Goal: Task Accomplishment & Management: Complete application form

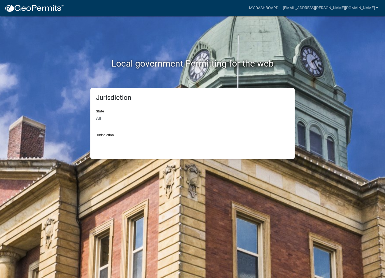
click at [105, 146] on select "Custer County, Colorado Carroll County, Georgia Cook County, Georgia Crawford C…" at bounding box center [192, 142] width 193 height 11
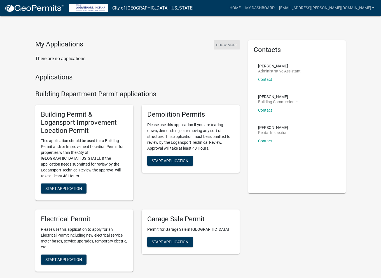
click at [227, 46] on button "Show More" at bounding box center [227, 44] width 26 height 9
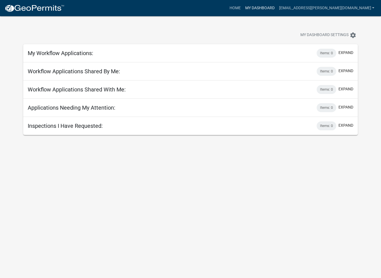
click at [276, 9] on link "My Dashboard" at bounding box center [259, 8] width 34 height 11
click at [337, 7] on link "[EMAIL_ADDRESS][PERSON_NAME][DOMAIN_NAME]" at bounding box center [326, 8] width 100 height 11
click at [344, 22] on link "Account" at bounding box center [353, 22] width 45 height 13
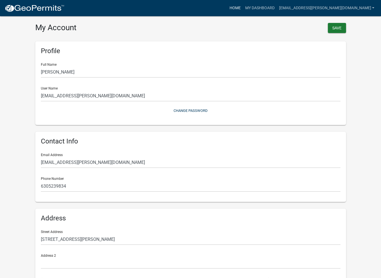
click at [242, 4] on link "Home" at bounding box center [235, 8] width 16 height 11
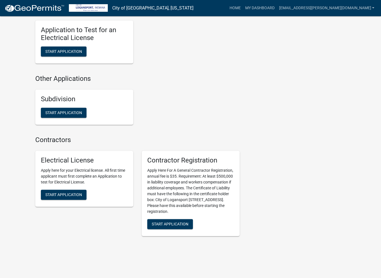
scroll to position [532, 0]
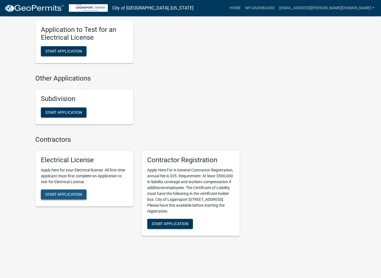
click at [60, 192] on span "Start Application" at bounding box center [63, 194] width 37 height 4
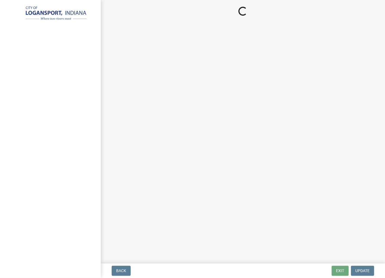
select select "IL"
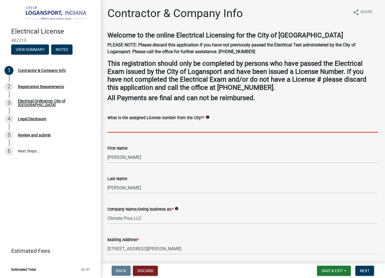
click at [118, 129] on input "What is the assigned License number from the City? *" at bounding box center [242, 126] width 271 height 11
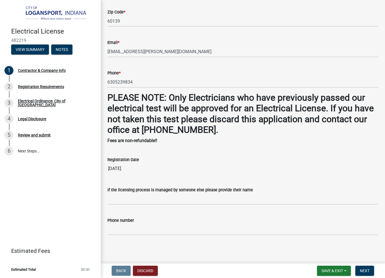
scroll to position [357, 0]
type input "215"
click at [140, 199] on input "If the licensing process is managed by someone else please provide their name" at bounding box center [242, 198] width 271 height 11
type input "[PERSON_NAME]"
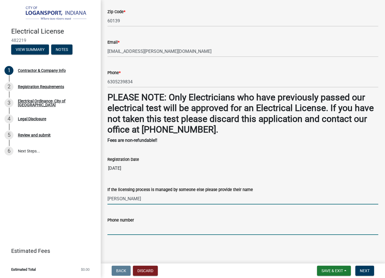
click at [119, 232] on input "Phone number" at bounding box center [242, 228] width 271 height 11
type input "6305239834"
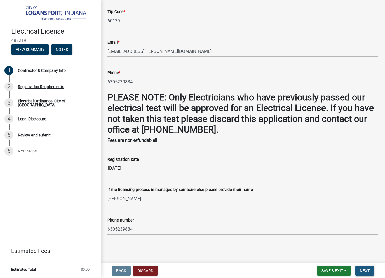
click at [367, 270] on span "Next" at bounding box center [365, 270] width 10 height 4
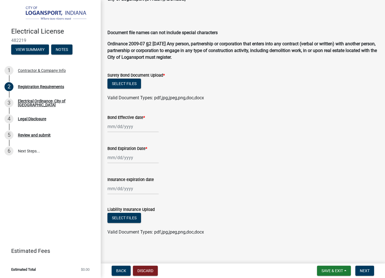
scroll to position [75, 0]
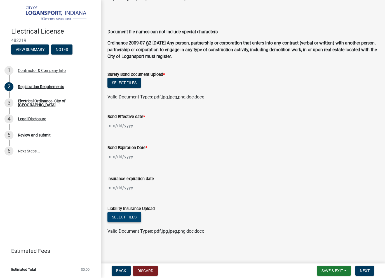
click at [129, 215] on button "Select files" at bounding box center [124, 217] width 34 height 10
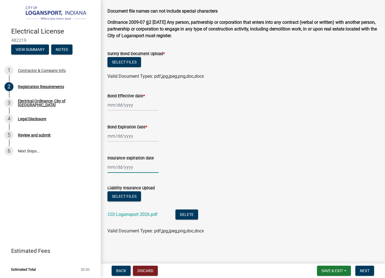
click at [109, 166] on div at bounding box center [132, 166] width 51 height 11
select select "9"
select select "2025"
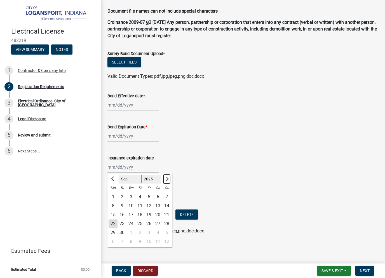
click at [167, 178] on span "Next month" at bounding box center [166, 179] width 4 height 4
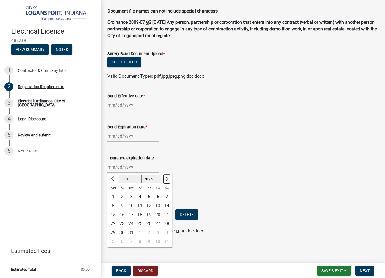
select select "2"
select select "2026"
click at [167, 178] on span "Next month" at bounding box center [166, 179] width 4 height 4
click at [167, 179] on span "Next month" at bounding box center [166, 179] width 4 height 4
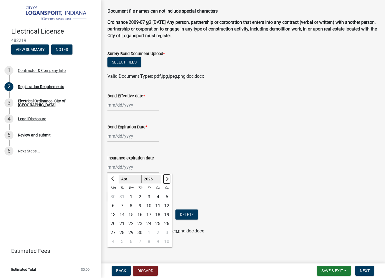
select select "5"
click at [164, 232] on div "31" at bounding box center [166, 232] width 9 height 9
type input "[DATE]"
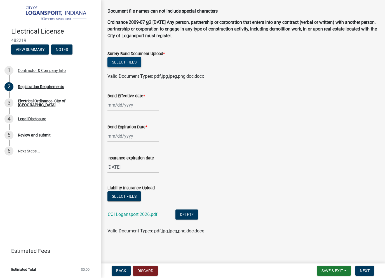
click at [128, 61] on button "Select files" at bounding box center [124, 62] width 34 height 10
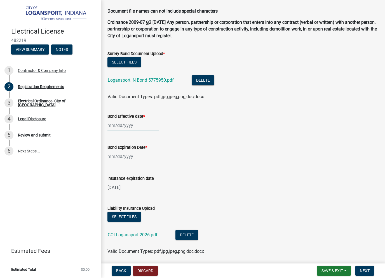
click at [110, 128] on div at bounding box center [132, 125] width 51 height 11
select select "9"
select select "2025"
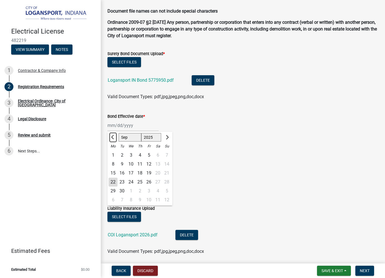
click at [113, 136] on span "Previous month" at bounding box center [113, 137] width 4 height 4
click at [112, 136] on span "Previous month" at bounding box center [113, 137] width 4 height 4
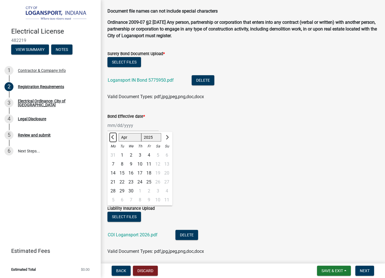
click at [112, 136] on span "Previous month" at bounding box center [113, 137] width 4 height 4
select select "12"
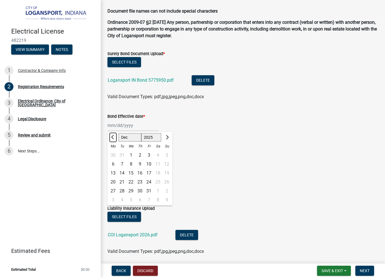
select select "2024"
click at [112, 136] on span "Previous month" at bounding box center [113, 137] width 4 height 4
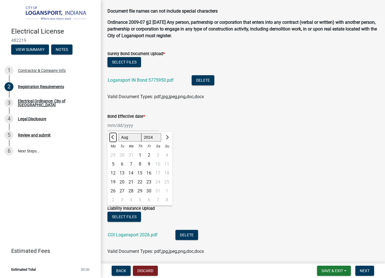
click at [112, 136] on span "Previous month" at bounding box center [113, 137] width 4 height 4
select select "7"
click at [132, 172] on div "17" at bounding box center [130, 173] width 9 height 9
type input "[DATE]"
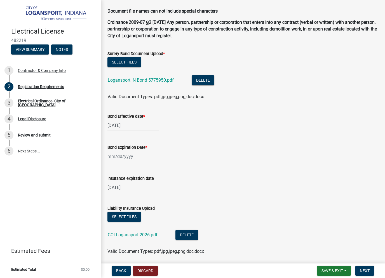
click at [142, 157] on div at bounding box center [132, 156] width 51 height 11
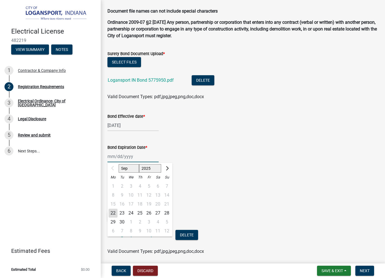
type input "07/17/2025"
click at [167, 167] on span "Next month" at bounding box center [166, 168] width 4 height 4
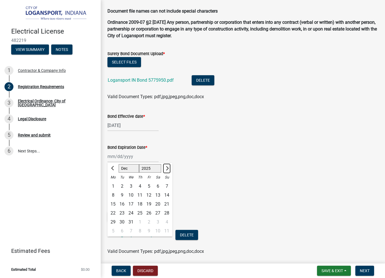
select select "1"
select select "2026"
click at [167, 167] on span "Next month" at bounding box center [166, 168] width 4 height 4
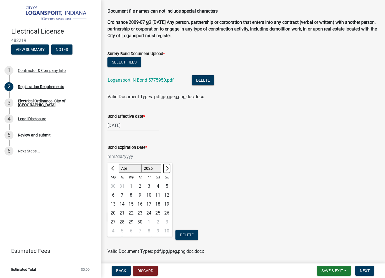
click at [167, 167] on span "Next month" at bounding box center [166, 168] width 4 height 4
select select "7"
click at [148, 202] on div "17" at bounding box center [148, 204] width 9 height 9
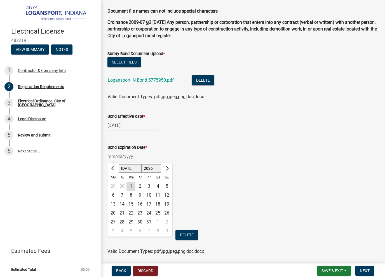
type input "[DATE]"
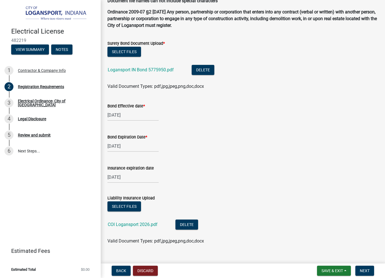
scroll to position [116, 0]
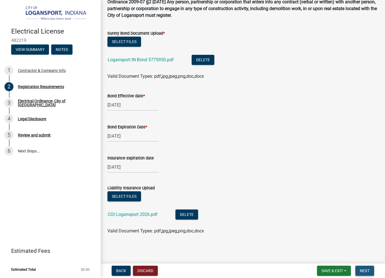
click at [368, 270] on span "Next" at bounding box center [365, 270] width 10 height 4
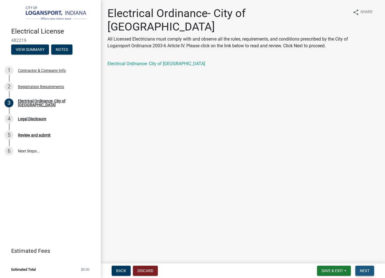
click at [364, 269] on span "Next" at bounding box center [365, 270] width 10 height 4
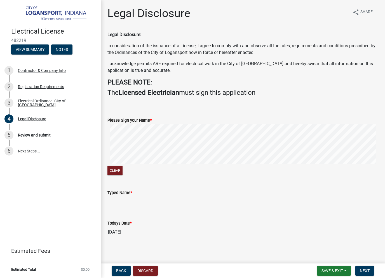
click at [185, 170] on div "Clear" at bounding box center [242, 150] width 271 height 53
click at [135, 204] on input "Typed Name *" at bounding box center [242, 201] width 271 height 11
type input "Sean Diebold"
click at [367, 268] on span "Next" at bounding box center [365, 270] width 10 height 4
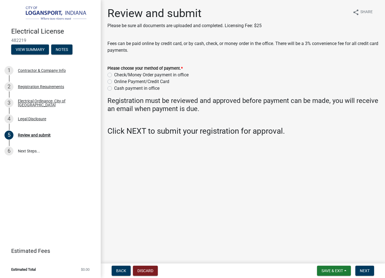
click at [114, 82] on label "Online Payment/Credit Card" at bounding box center [141, 81] width 55 height 7
click at [114, 82] on input "Online Payment/Credit Card" at bounding box center [116, 80] width 4 height 4
radio input "true"
click at [362, 269] on span "Next" at bounding box center [365, 270] width 10 height 4
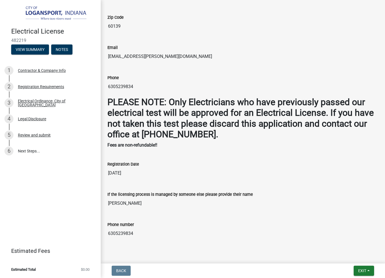
scroll to position [405, 0]
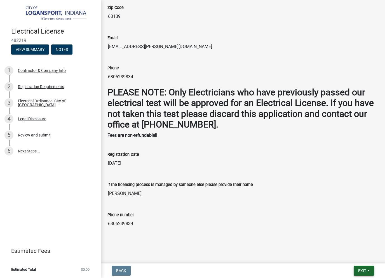
click at [366, 270] on span "Exit" at bounding box center [362, 270] width 8 height 4
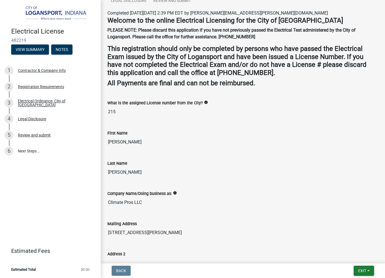
scroll to position [252, 0]
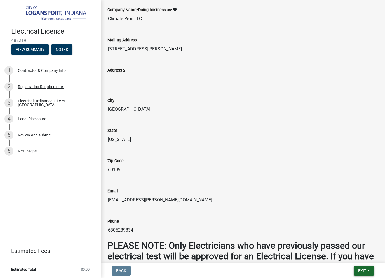
click at [365, 269] on span "Exit" at bounding box center [362, 270] width 8 height 4
click at [353, 258] on button "Save & Exit" at bounding box center [351, 255] width 45 height 13
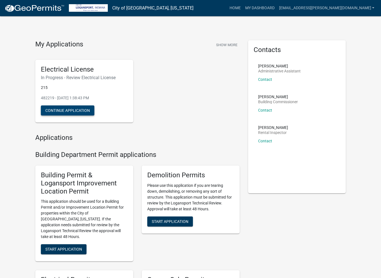
click at [54, 111] on button "Continue Application" at bounding box center [67, 110] width 53 height 10
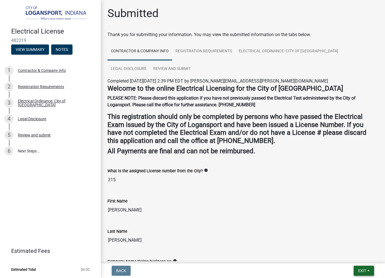
click at [365, 270] on span "Exit" at bounding box center [362, 270] width 8 height 4
click at [254, 222] on div "Last Name Diebold" at bounding box center [242, 233] width 271 height 26
click at [29, 50] on button "View Summary" at bounding box center [30, 49] width 38 height 10
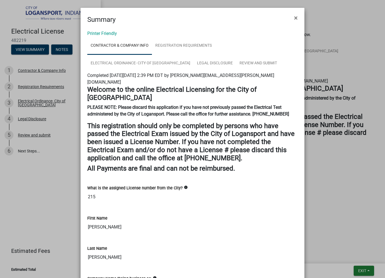
click at [64, 52] on ngb-modal-window "Summary × Printer Friendly Contractor & Company Info Registration Requirements …" at bounding box center [192, 139] width 385 height 278
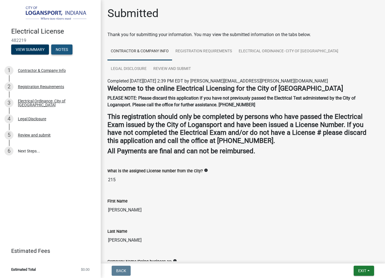
click at [64, 51] on button "Notes" at bounding box center [61, 49] width 21 height 10
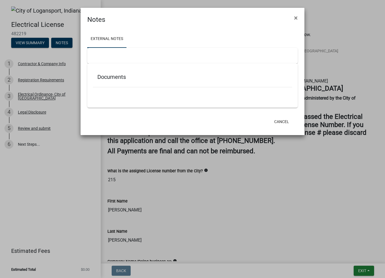
click at [125, 57] on div at bounding box center [192, 56] width 210 height 16
click at [115, 51] on div at bounding box center [192, 56] width 210 height 16
click at [287, 121] on button "Cancel" at bounding box center [282, 122] width 24 height 10
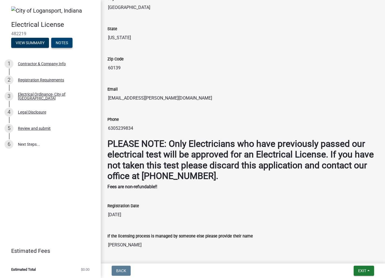
scroll to position [405, 0]
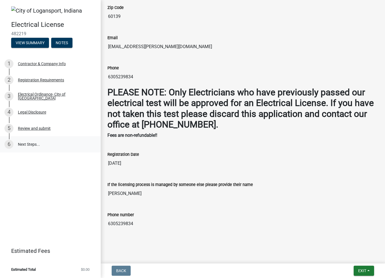
click at [23, 143] on link "6 Next Steps..." at bounding box center [50, 144] width 101 height 16
click at [32, 129] on div "Review and submit" at bounding box center [34, 128] width 33 height 4
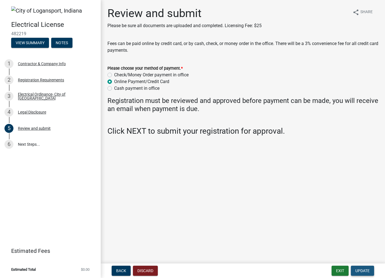
click at [359, 270] on span "Update" at bounding box center [362, 270] width 14 height 4
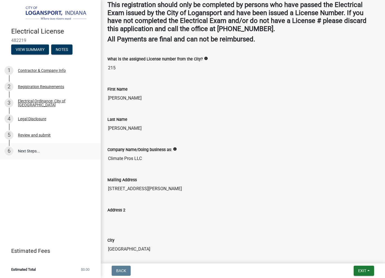
scroll to position [112, 0]
click at [39, 135] on div "Review and submit" at bounding box center [34, 135] width 33 height 4
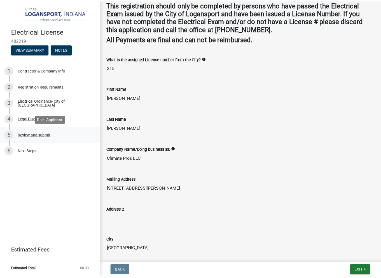
scroll to position [0, 0]
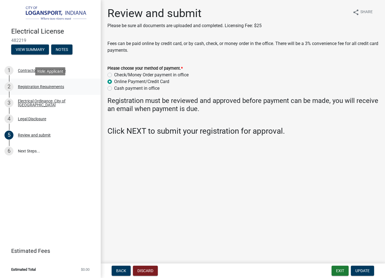
click at [31, 87] on div "Registration Requirements" at bounding box center [41, 87] width 46 height 4
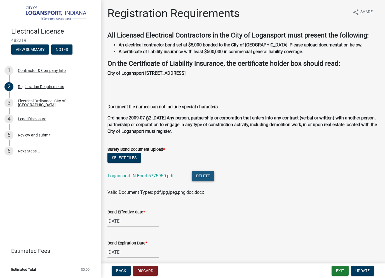
click at [205, 176] on button "Delete" at bounding box center [203, 176] width 23 height 10
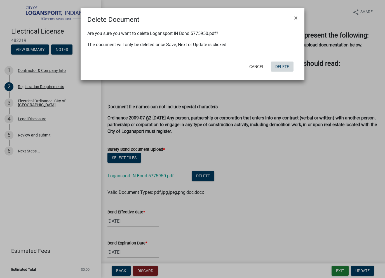
click at [284, 67] on button "Delete" at bounding box center [282, 67] width 23 height 10
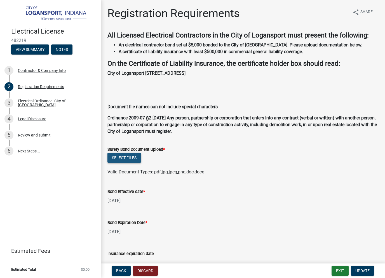
click at [111, 157] on button "Select files" at bounding box center [124, 158] width 34 height 10
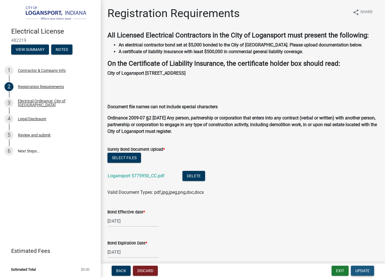
click at [364, 270] on span "Update" at bounding box center [362, 270] width 14 height 4
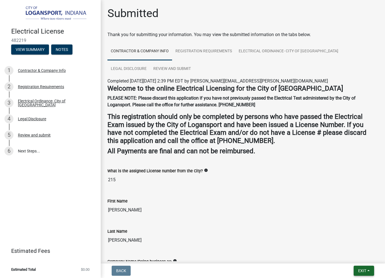
click at [365, 270] on span "Exit" at bounding box center [362, 270] width 8 height 4
click at [348, 257] on button "Save & Exit" at bounding box center [351, 255] width 45 height 13
